Goal: Task Accomplishment & Management: Complete application form

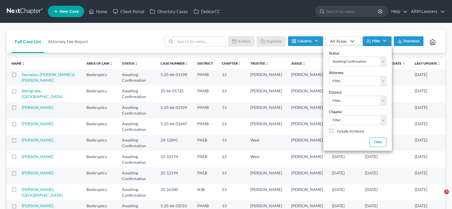
select select "1"
click at [339, 8] on input "search" at bounding box center [353, 11] width 52 height 11
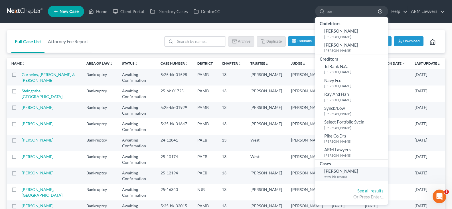
type input "peri"
click at [340, 172] on span "[PERSON_NAME]" at bounding box center [341, 170] width 34 height 5
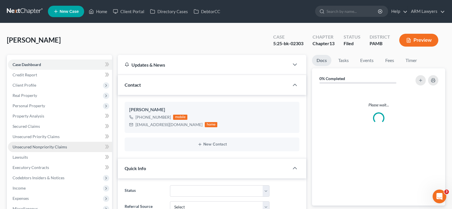
scroll to position [3, 0]
click at [43, 145] on span "Unsecured Nonpriority Claims" at bounding box center [40, 146] width 54 height 5
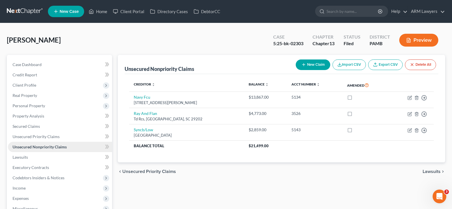
click at [27, 141] on link "Unsecured Nonpriority Claims" at bounding box center [60, 146] width 104 height 10
click at [28, 138] on span "Unsecured Priority Claims" at bounding box center [36, 136] width 47 height 5
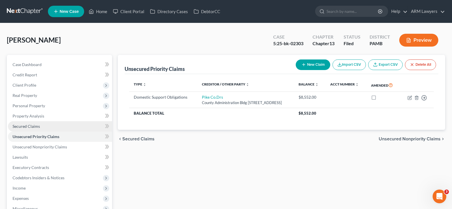
click at [32, 127] on span "Secured Claims" at bounding box center [26, 126] width 27 height 5
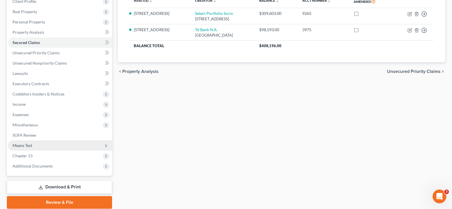
scroll to position [86, 0]
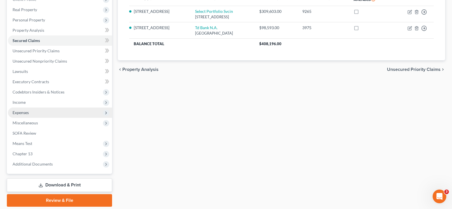
drag, startPoint x: 27, startPoint y: 112, endPoint x: 39, endPoint y: 115, distance: 12.7
click at [27, 112] on span "Expenses" at bounding box center [21, 112] width 16 height 5
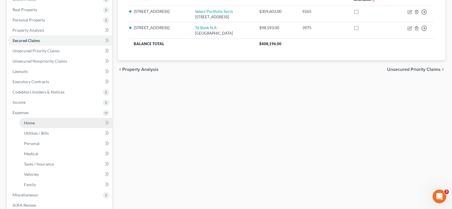
click at [63, 122] on link "Home" at bounding box center [65, 123] width 93 height 10
click at [39, 126] on link "Home" at bounding box center [65, 123] width 93 height 10
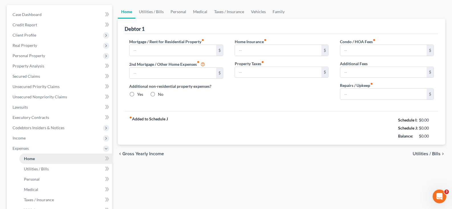
type input "0.00"
radio input "true"
type input "0.00"
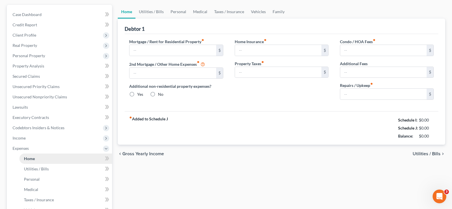
type input "0.00"
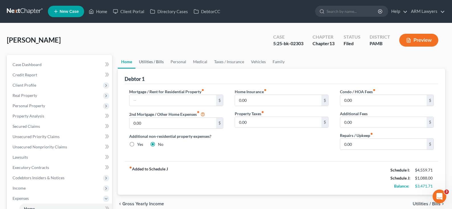
click at [142, 61] on link "Utilities / Bills" at bounding box center [151, 62] width 32 height 14
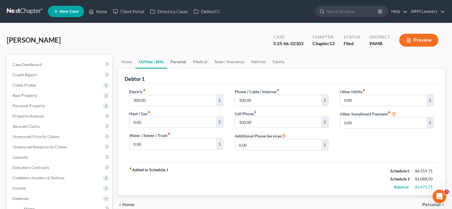
click at [180, 62] on link "Personal" at bounding box center [178, 62] width 23 height 14
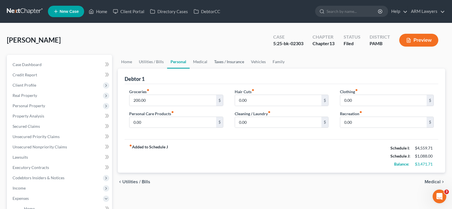
click at [216, 61] on link "Taxes / Insurance" at bounding box center [229, 62] width 37 height 14
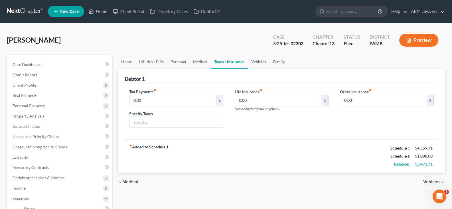
click at [248, 64] on link "Vehicles" at bounding box center [259, 62] width 22 height 14
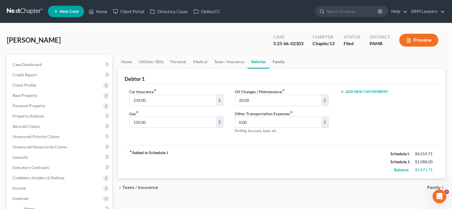
click at [279, 64] on link "Family" at bounding box center [278, 62] width 19 height 14
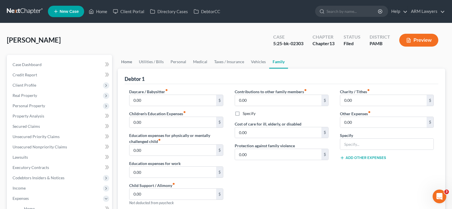
click at [126, 66] on link "Home" at bounding box center [127, 62] width 18 height 14
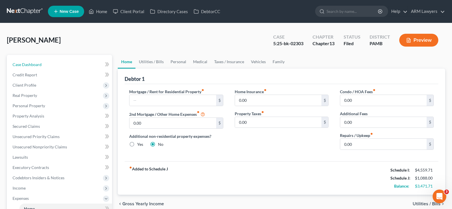
click at [33, 64] on span "Case Dashboard" at bounding box center [27, 64] width 29 height 5
